Goal: Answer question/provide support

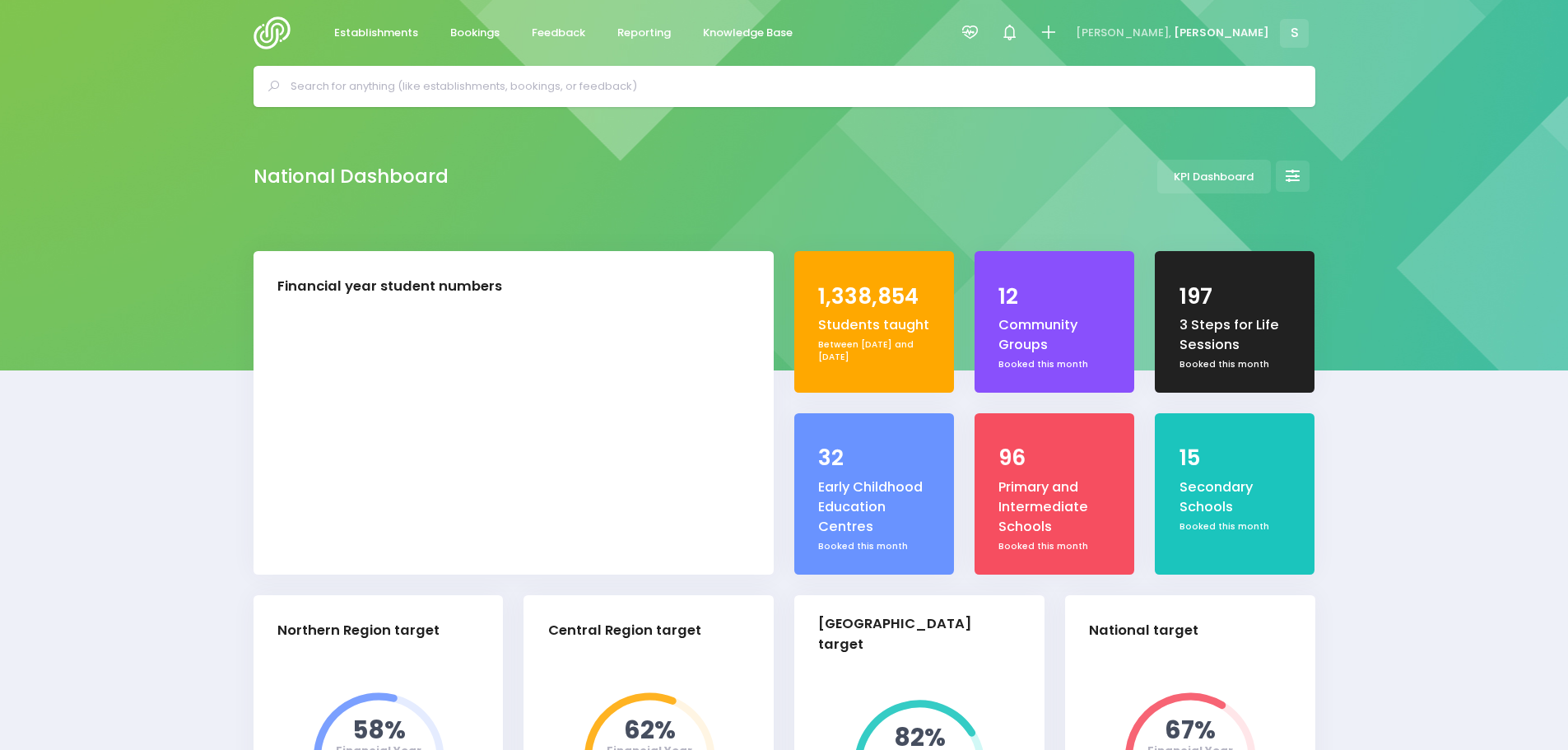
select select "5"
click at [546, 35] on span "Feedback" at bounding box center [558, 33] width 54 height 16
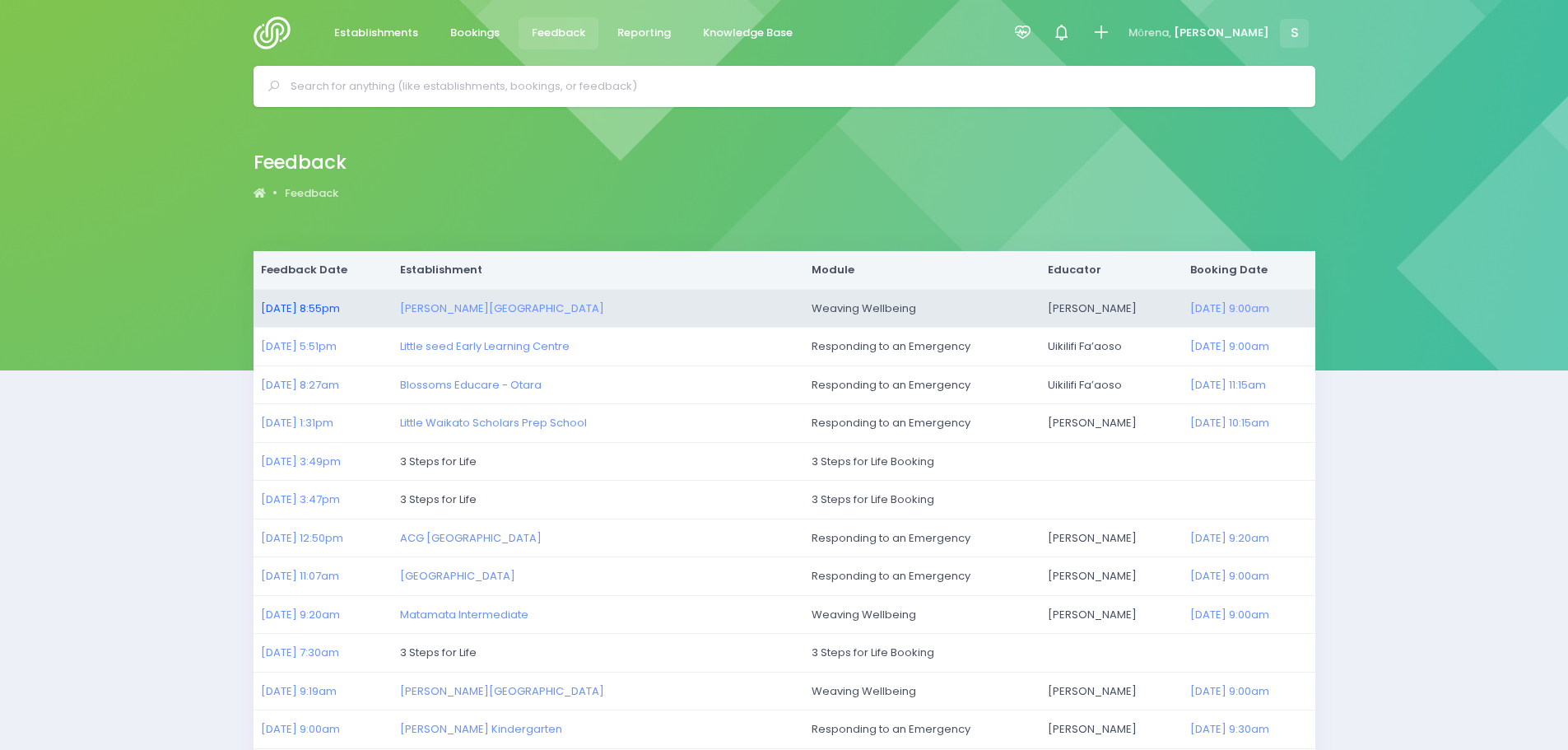
click at [326, 306] on link "05/10/2025 8:55pm" at bounding box center [300, 308] width 79 height 16
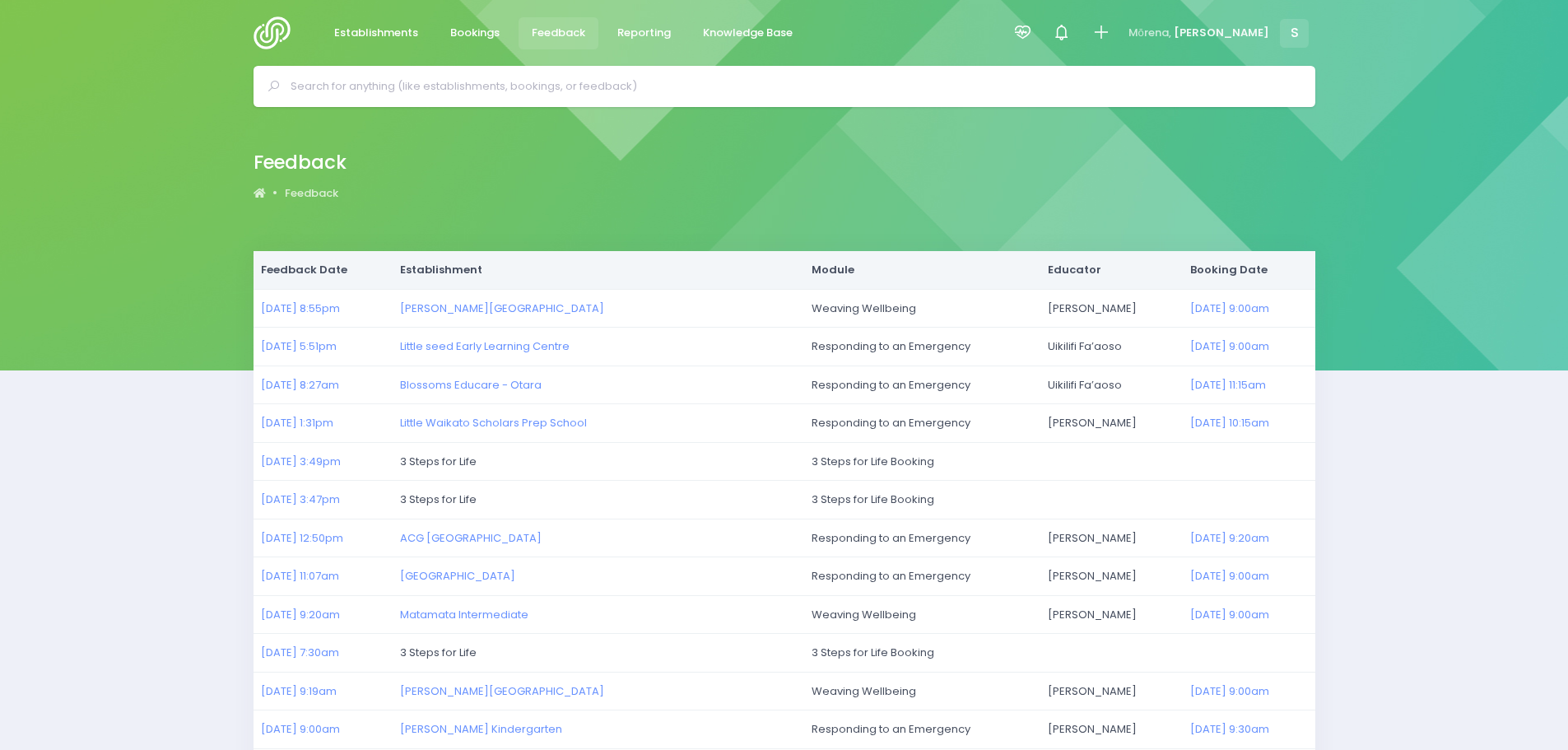
drag, startPoint x: 273, startPoint y: 31, endPoint x: 279, endPoint y: 51, distance: 20.9
click at [273, 31] on img at bounding box center [277, 32] width 47 height 33
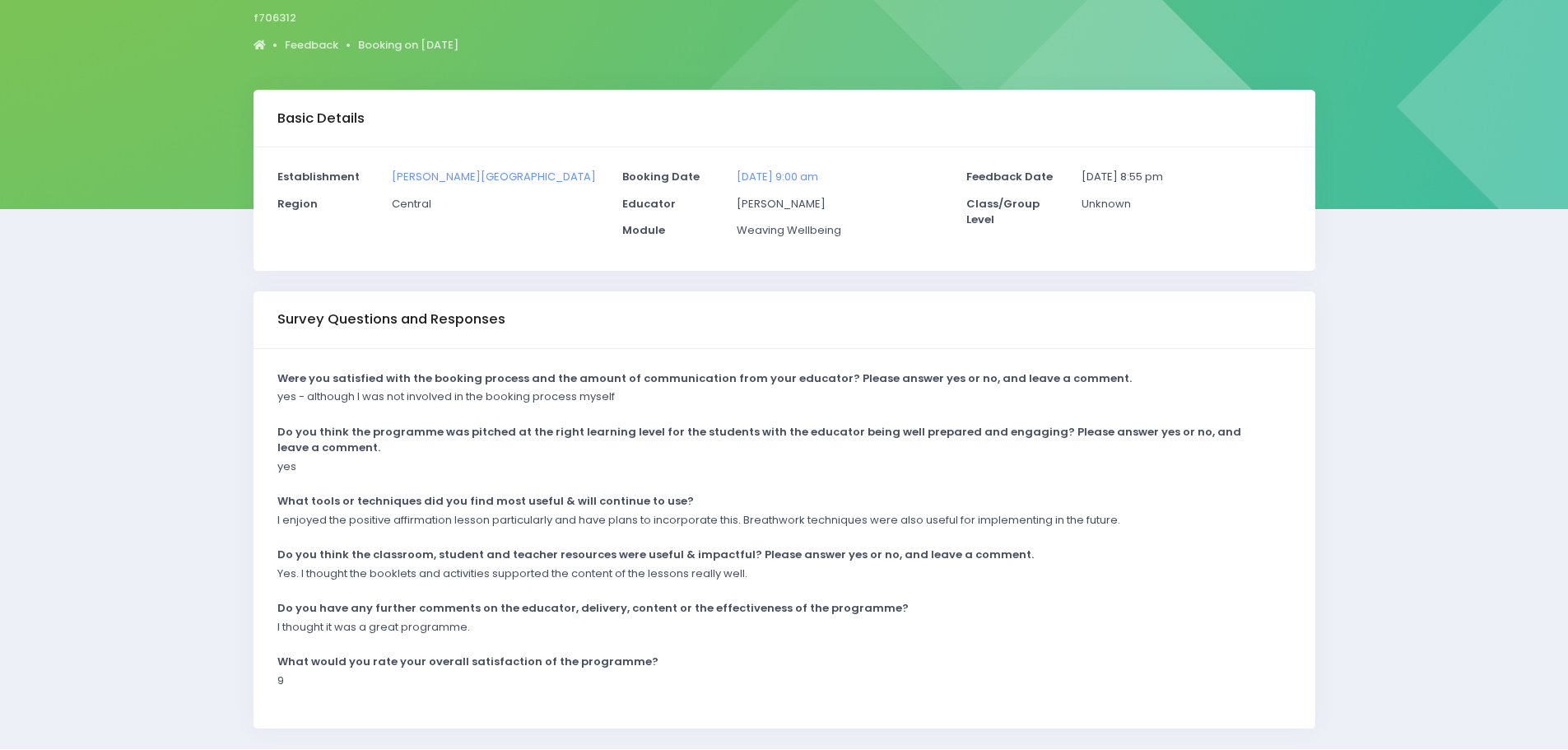
scroll to position [164, 0]
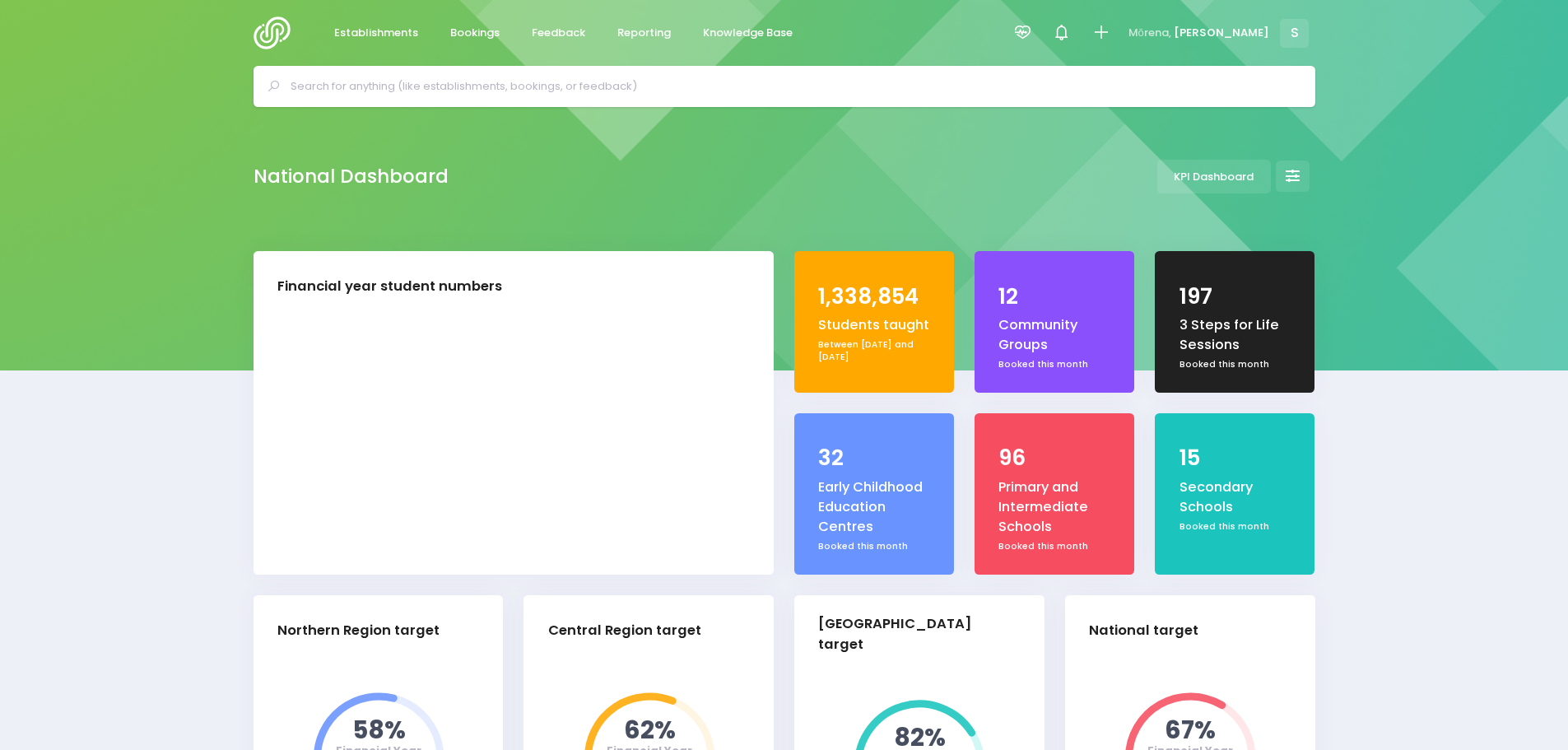
select select "5"
click at [287, 296] on div "Financial year student numbers" at bounding box center [389, 286] width 224 height 21
